Goal: Check status: Check status

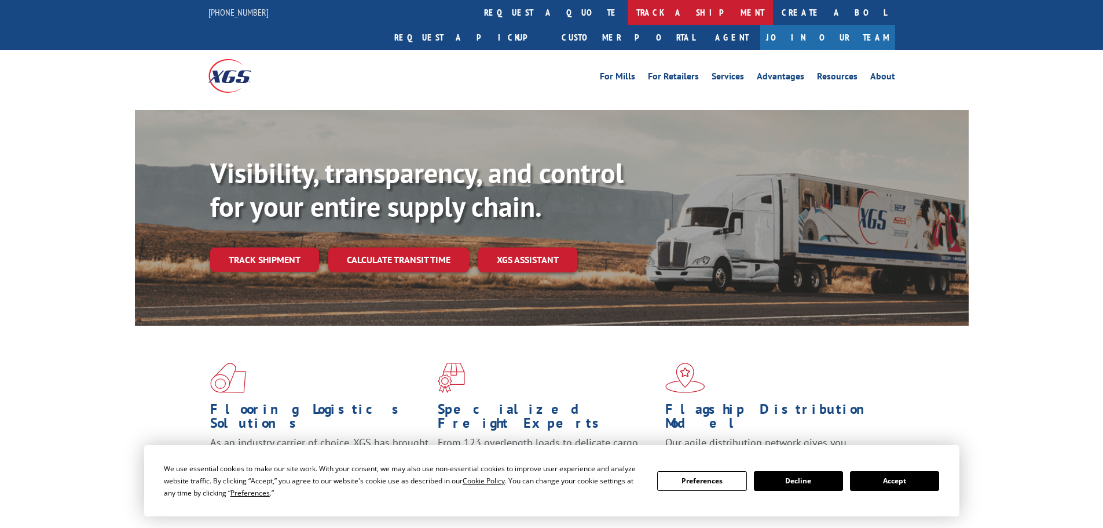
click at [628, 13] on link "track a shipment" at bounding box center [700, 12] width 145 height 25
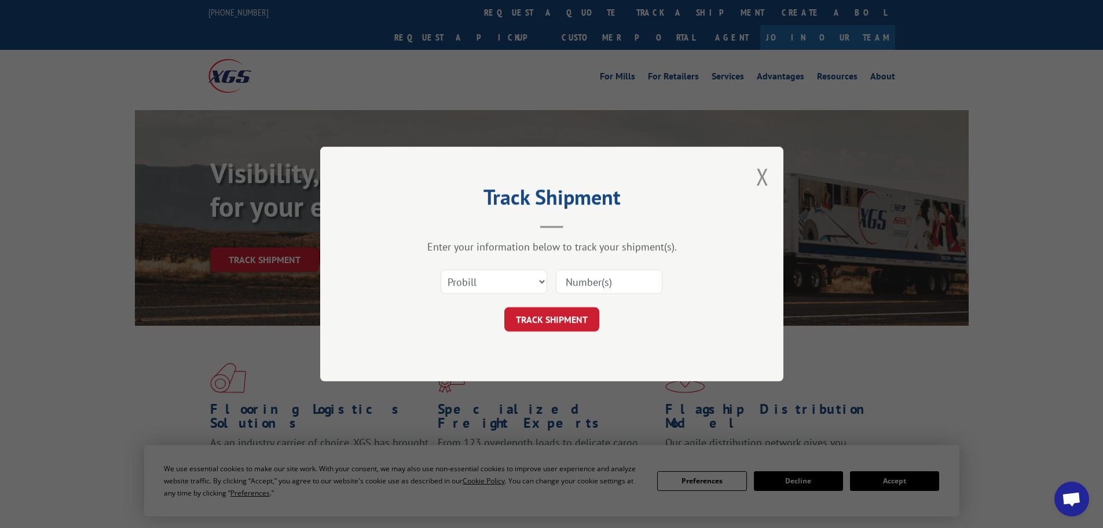
click at [580, 281] on input at bounding box center [609, 281] width 107 height 24
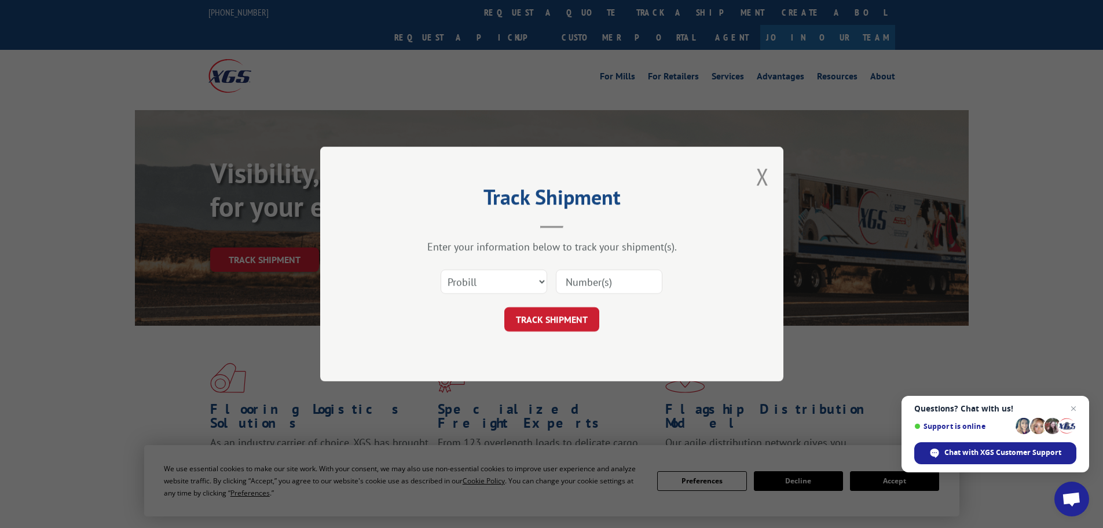
paste input "15340367"
type input "15340367"
click at [553, 318] on button "TRACK SHIPMENT" at bounding box center [551, 319] width 95 height 24
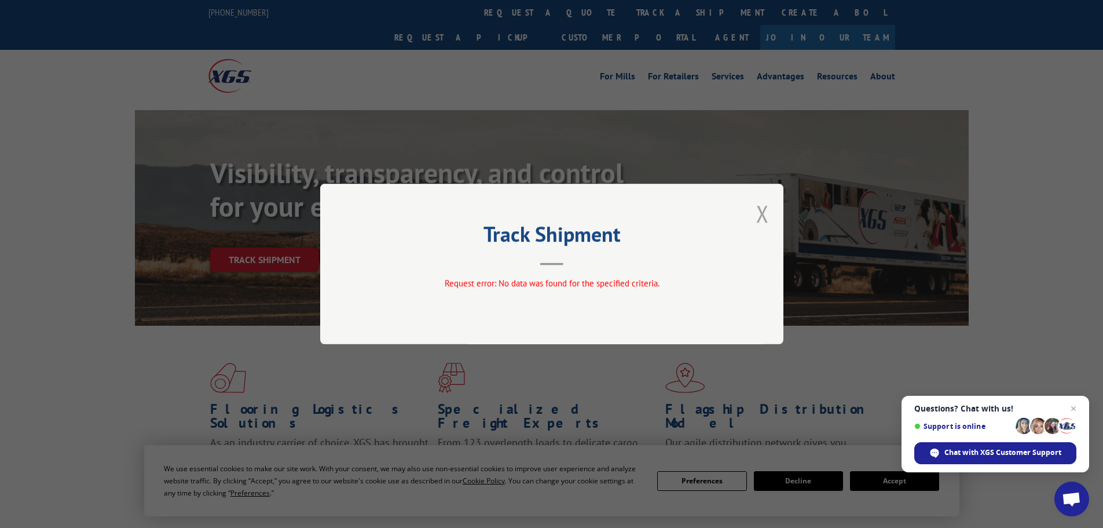
click at [762, 214] on button "Close modal" at bounding box center [762, 213] width 13 height 31
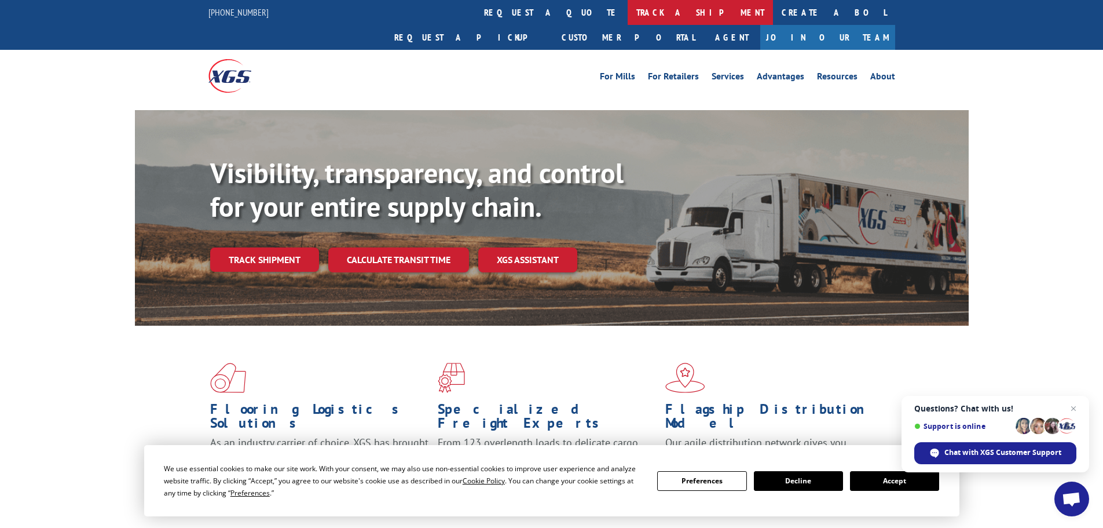
click at [628, 11] on link "track a shipment" at bounding box center [700, 12] width 145 height 25
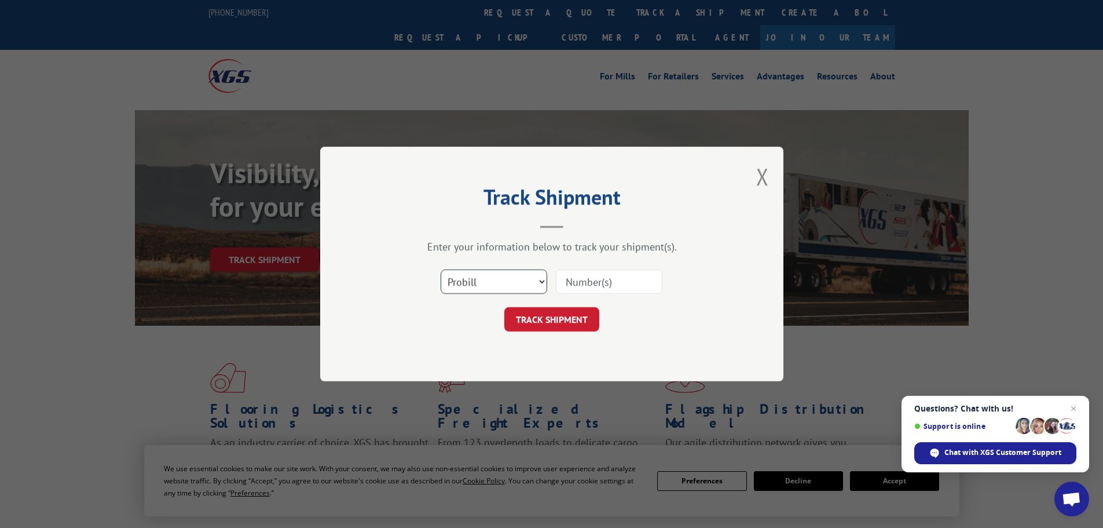
click at [477, 280] on select "Select category... Probill BOL PO" at bounding box center [494, 281] width 107 height 24
select select "bol"
click at [441, 269] on select "Select category... Probill BOL PO" at bounding box center [494, 281] width 107 height 24
click at [577, 281] on input at bounding box center [609, 281] width 107 height 24
paste input "15340367"
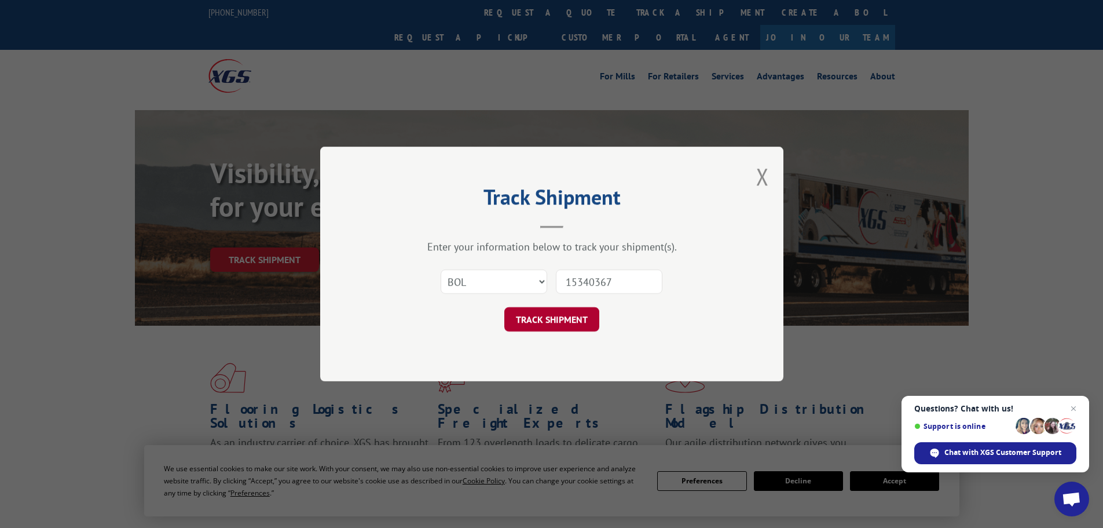
type input "15340367"
click at [559, 317] on button "TRACK SHIPMENT" at bounding box center [551, 319] width 95 height 24
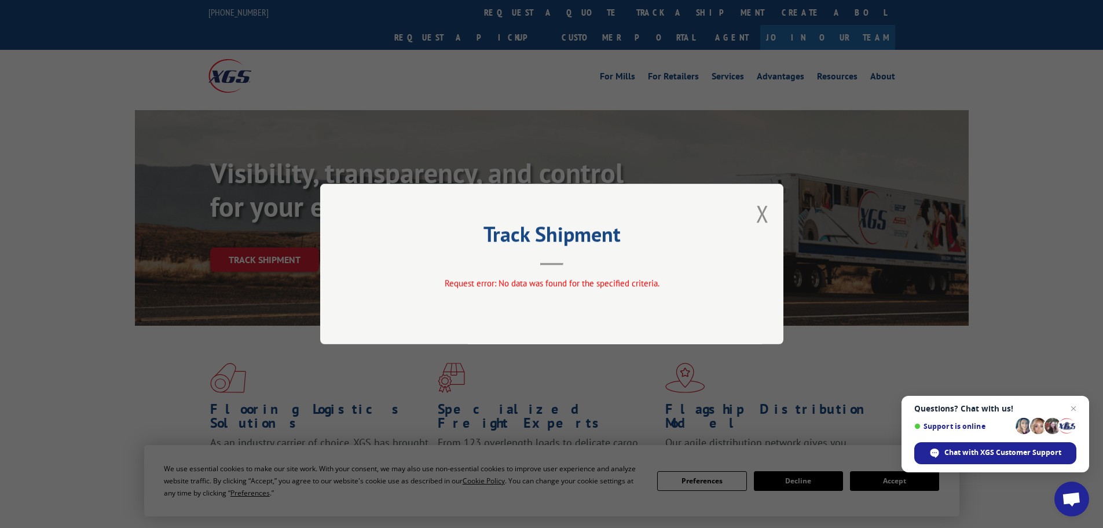
click at [764, 214] on button "Close modal" at bounding box center [762, 213] width 13 height 31
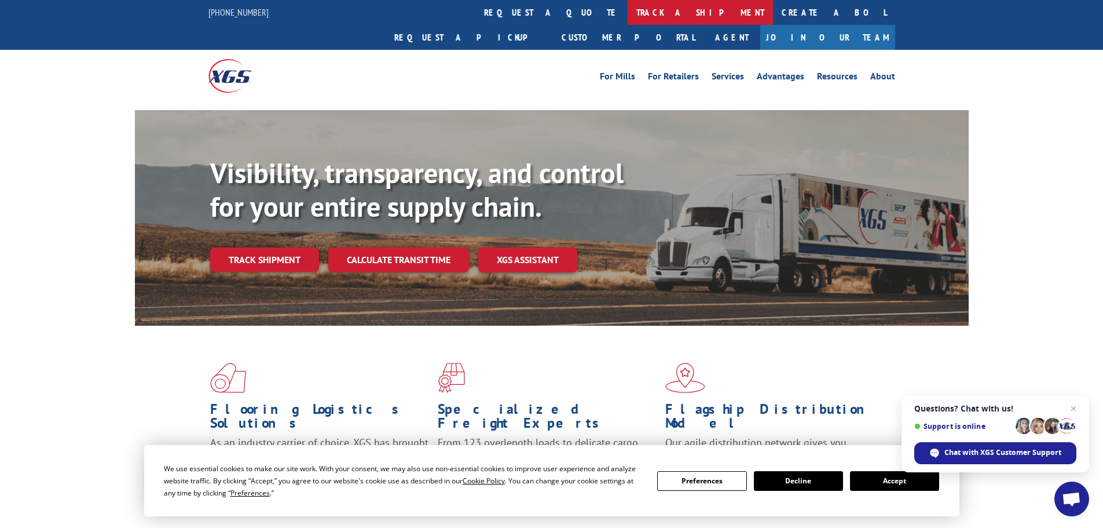
click at [628, 10] on link "track a shipment" at bounding box center [700, 12] width 145 height 25
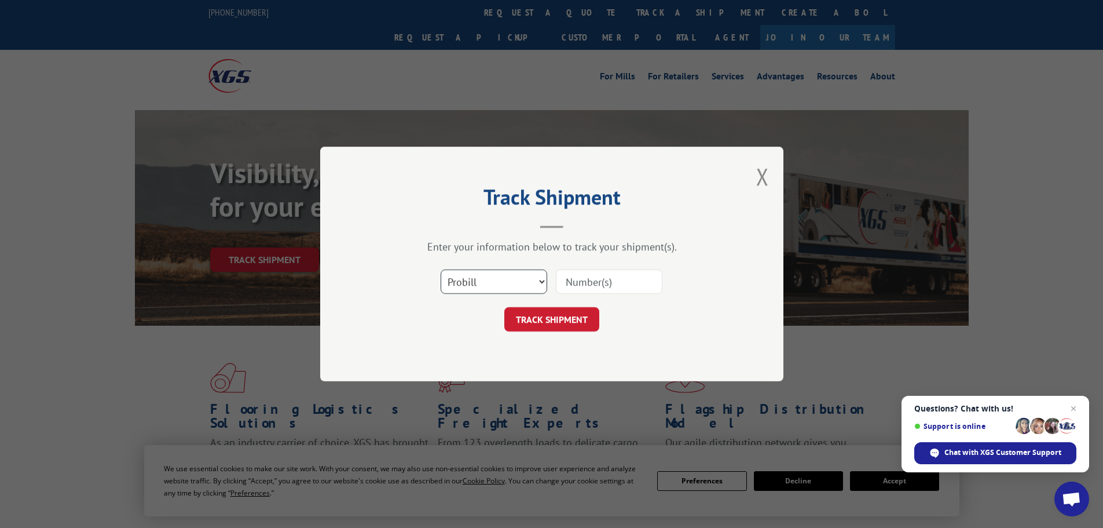
click at [491, 277] on select "Select category... Probill BOL PO" at bounding box center [494, 281] width 107 height 24
select select "po"
click at [441, 269] on select "Select category... Probill BOL PO" at bounding box center [494, 281] width 107 height 24
click at [592, 279] on input at bounding box center [609, 281] width 107 height 24
paste input "15340367"
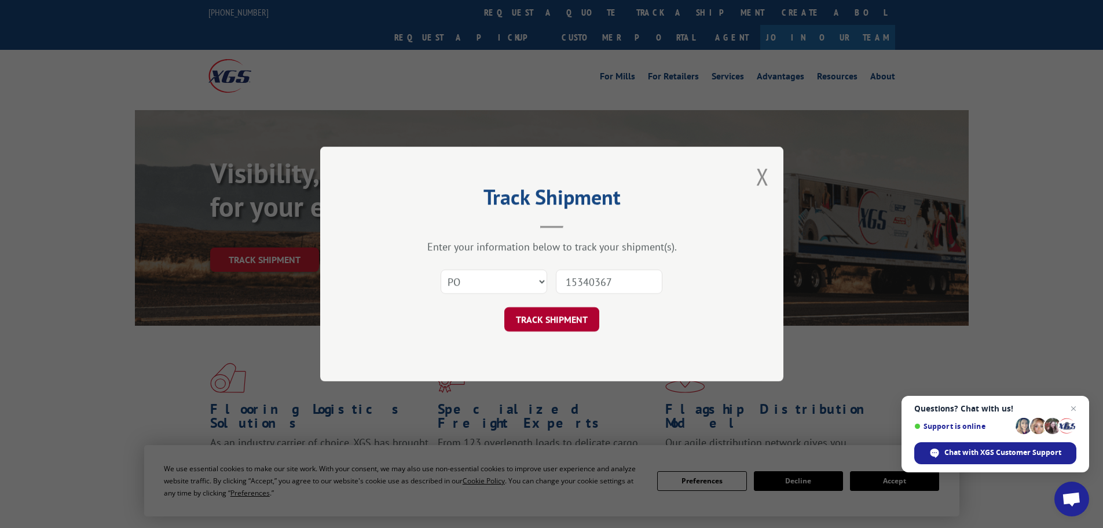
type input "15340367"
click at [568, 318] on button "TRACK SHIPMENT" at bounding box center [551, 319] width 95 height 24
